Goal: Transaction & Acquisition: Purchase product/service

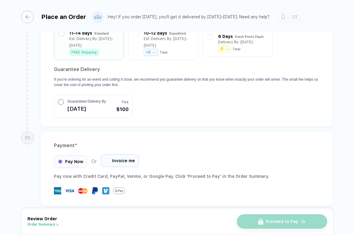
click at [120, 154] on div "Invoice me" at bounding box center [120, 160] width 38 height 13
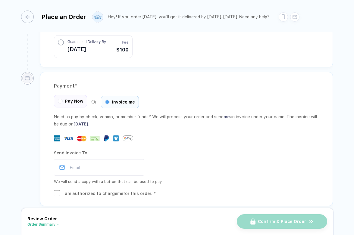
click at [71, 97] on div "Pay Now" at bounding box center [70, 101] width 33 height 13
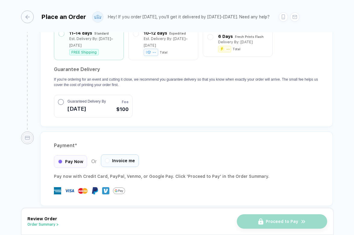
click at [105, 157] on div "Invoice me" at bounding box center [120, 160] width 38 height 13
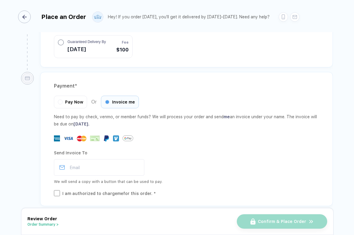
click at [21, 16] on div "button" at bounding box center [24, 17] width 13 height 13
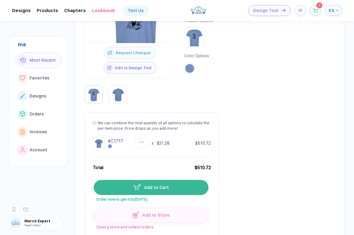
scroll to position [135, 0]
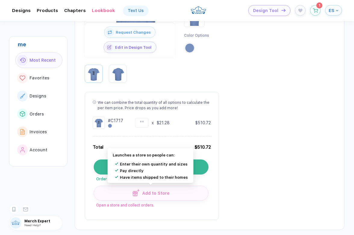
click at [122, 198] on button "Add to Store" at bounding box center [151, 193] width 115 height 15
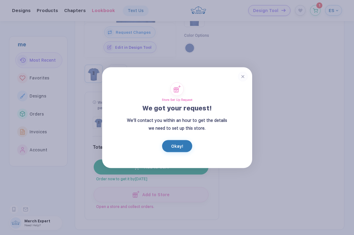
click at [187, 145] on button "Okay!" at bounding box center [177, 146] width 30 height 12
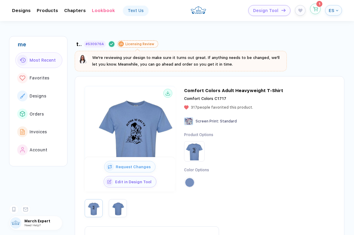
scroll to position [0, 0]
click at [318, 11] on button "button" at bounding box center [315, 9] width 11 height 11
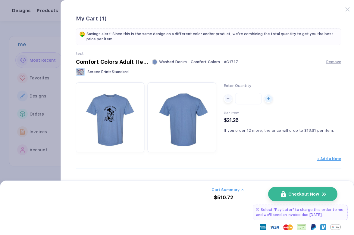
click at [299, 191] on button "Checkout Now" at bounding box center [302, 194] width 69 height 14
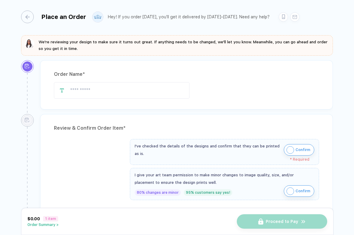
type input "****"
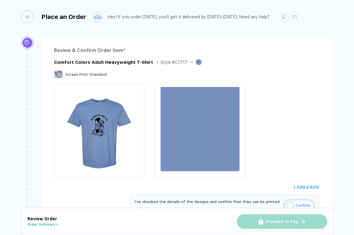
scroll to position [77, 0]
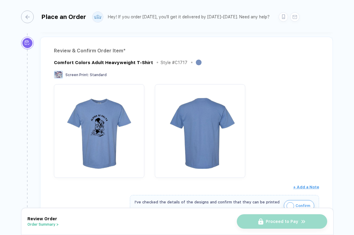
click at [55, 61] on div "Comfort Colors Adult Heavyweight T-Shirt" at bounding box center [103, 62] width 99 height 5
drag, startPoint x: 54, startPoint y: 61, endPoint x: 188, endPoint y: 62, distance: 133.9
click at [188, 62] on div "Review & Confirm Order Item * Comfort Colors Adult Heavyweight T-Shirt Style # …" at bounding box center [186, 153] width 293 height 232
copy div "Comfort Colors Adult Heavyweight T-Shirt Style # C1717"
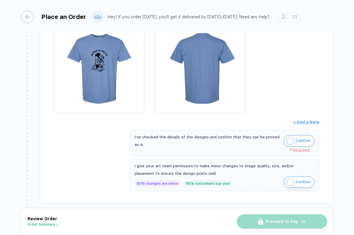
scroll to position [144, 0]
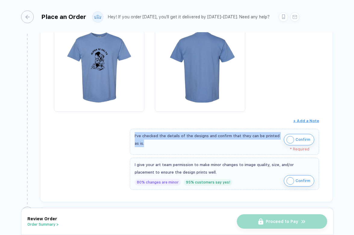
drag, startPoint x: 131, startPoint y: 134, endPoint x: 149, endPoint y: 142, distance: 20.1
click at [149, 142] on div "I've checked the details of the designs and confirm that they can be printed as…" at bounding box center [224, 142] width 189 height 26
copy div "I've checked the details of the designs and confirm that they can be printed as…"
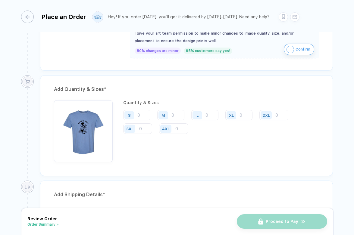
scroll to position [283, 0]
